Goal: Information Seeking & Learning: Learn about a topic

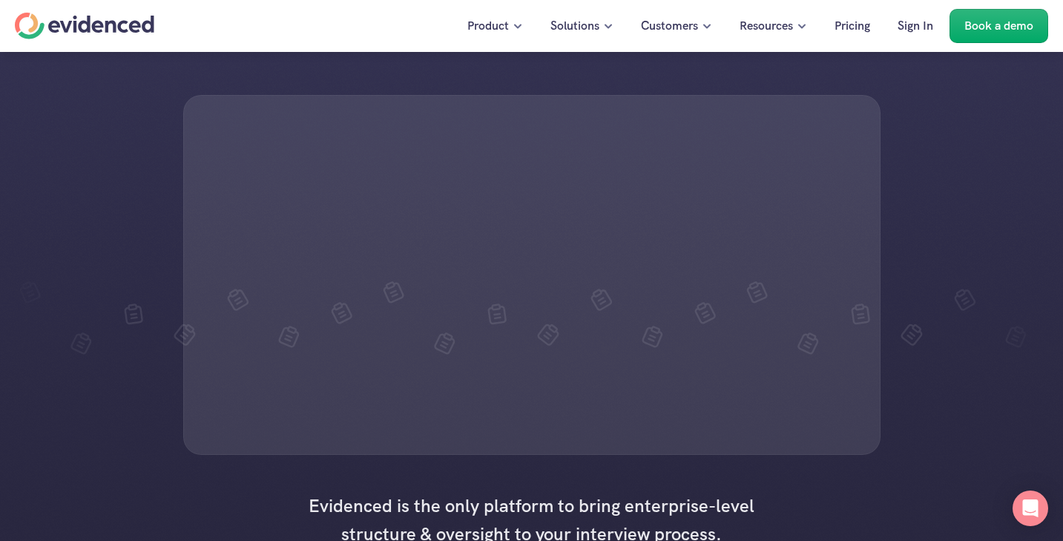
scroll to position [181, 0]
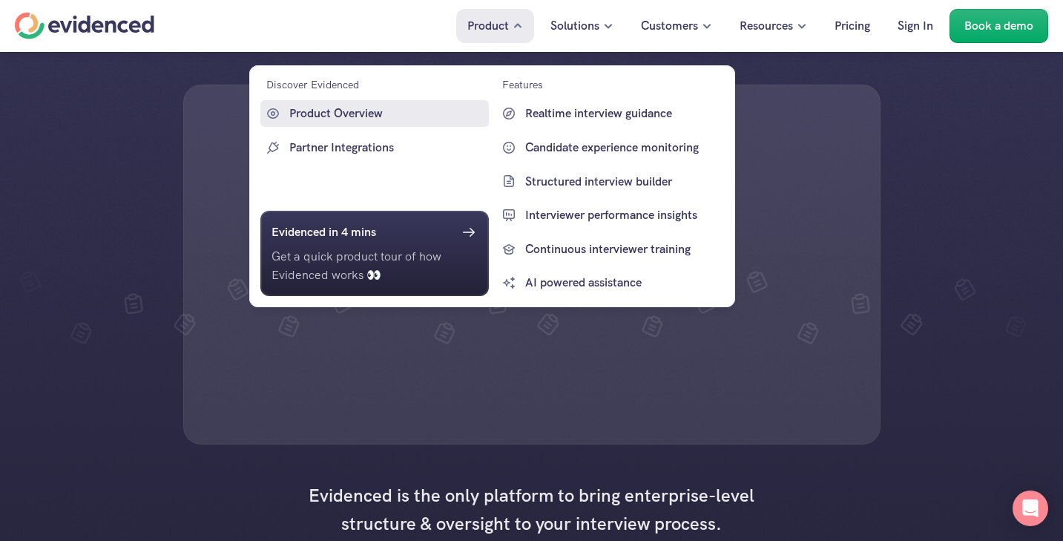
click at [329, 117] on p "Product Overview" at bounding box center [387, 113] width 196 height 19
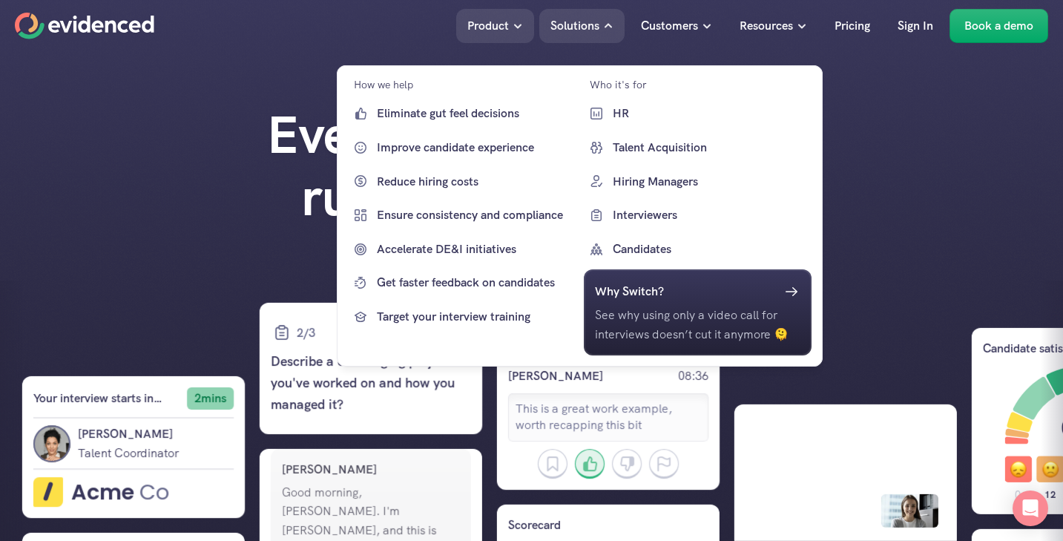
click at [942, 201] on div "Everything you need to run great interviews" at bounding box center [531, 181] width 1063 height 154
